Goal: Task Accomplishment & Management: Manage account settings

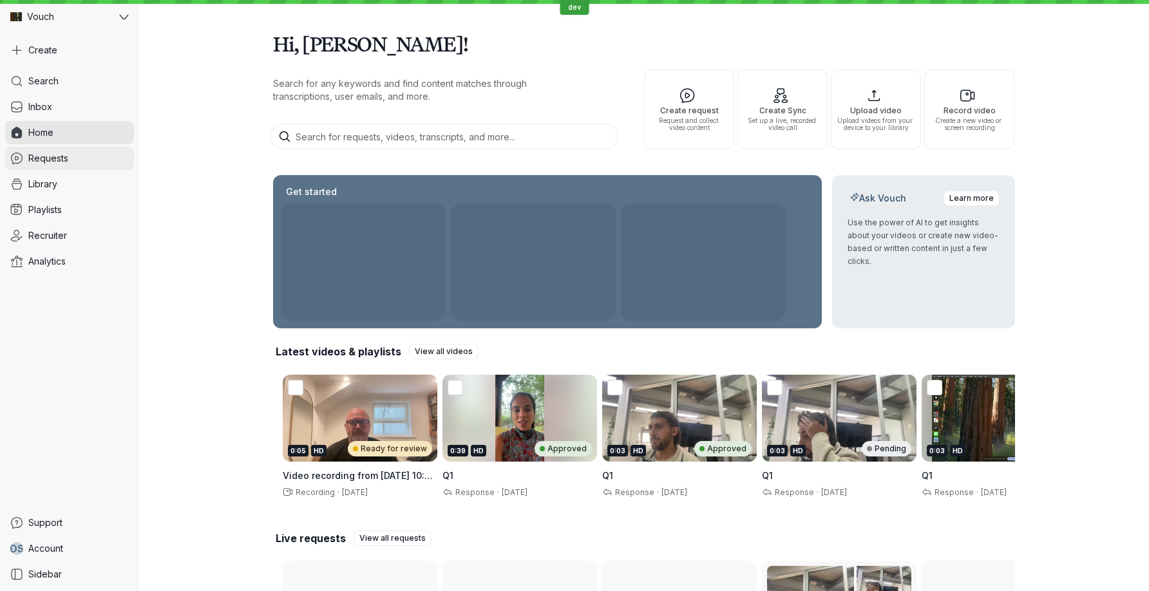
click at [53, 158] on span "Requests" at bounding box center [48, 158] width 40 height 13
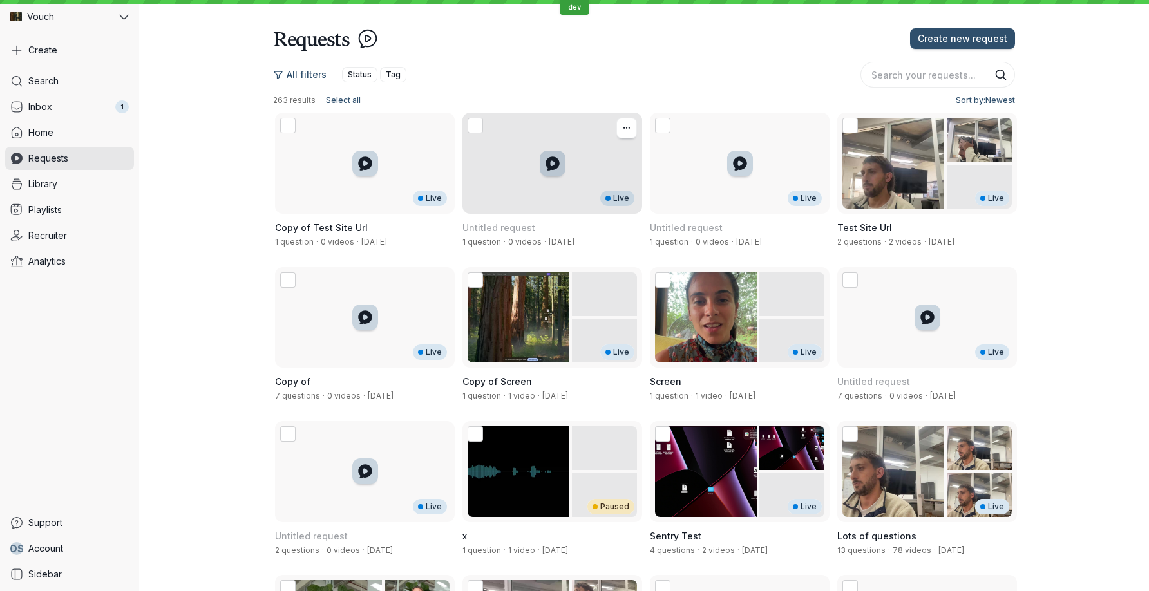
click at [536, 254] on div "Untitled request 1 question · 0 videos · [DATE]" at bounding box center [552, 234] width 180 height 41
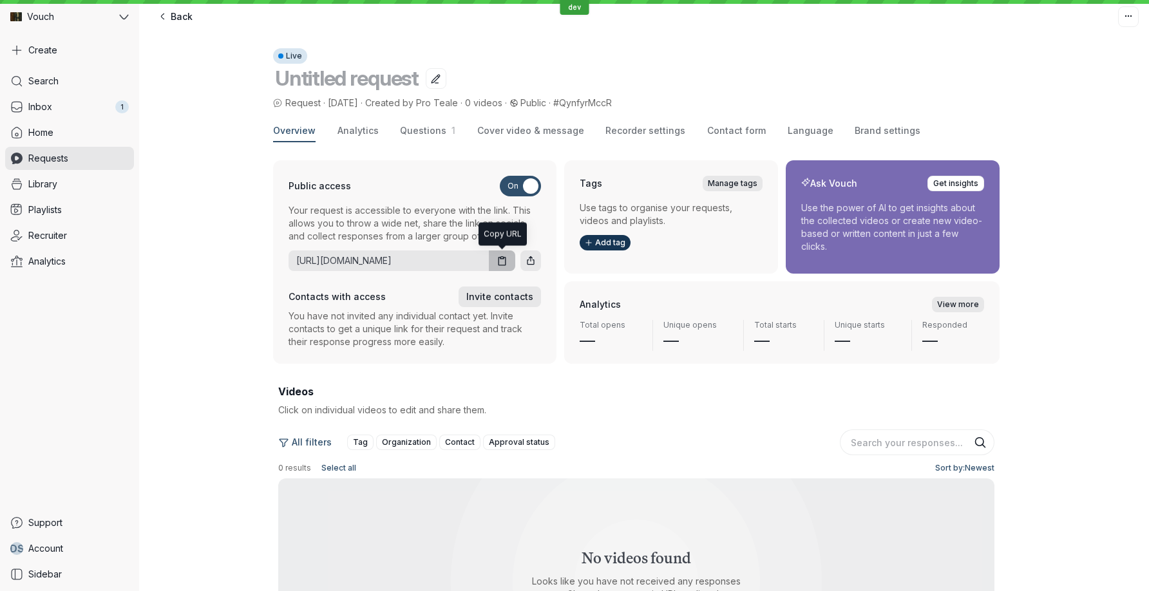
click at [502, 267] on button "button" at bounding box center [502, 261] width 26 height 21
click at [236, 267] on div "Overview Analytics Questions 1 Cover video & message Recorder settings Contact …" at bounding box center [644, 425] width 1010 height 631
